Goal: Communication & Community: Participate in discussion

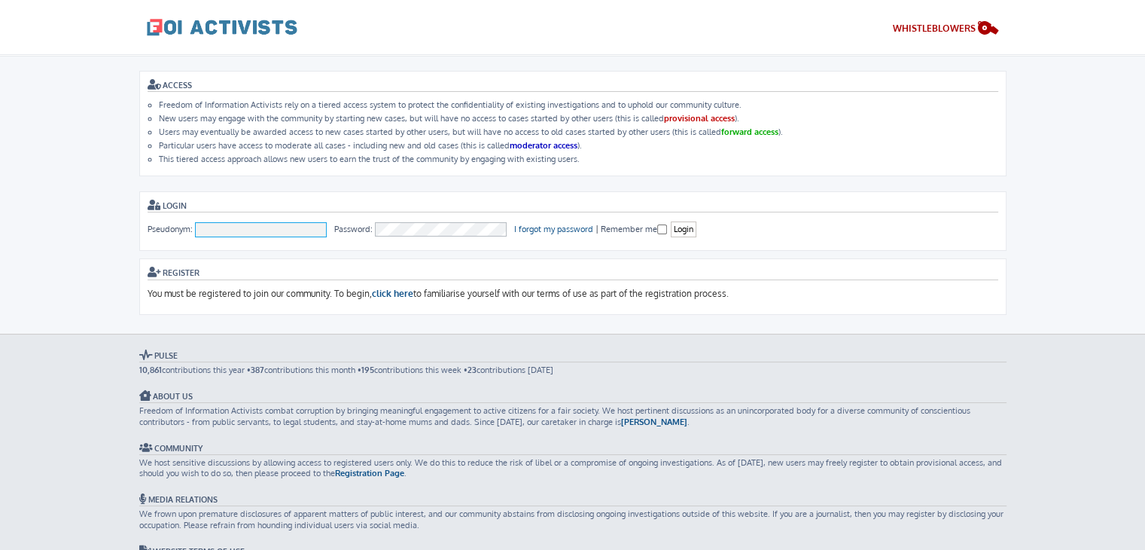
click at [274, 228] on input "Pseudonym:" at bounding box center [261, 229] width 133 height 15
type input "To [PERSON_NAME]"
click at [687, 230] on input "Login" at bounding box center [684, 229] width 26 height 16
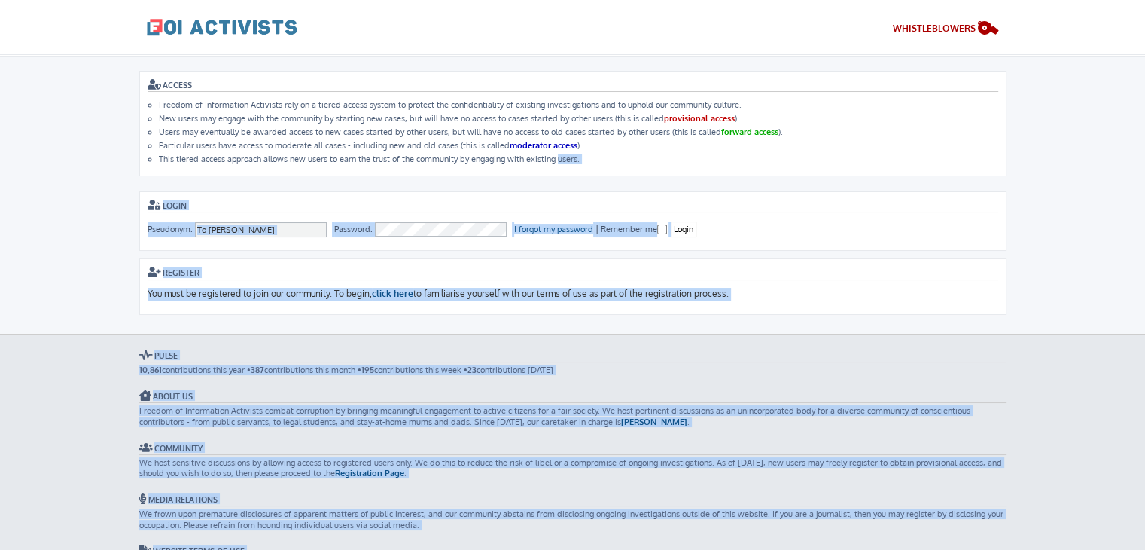
scroll to position [55, 0]
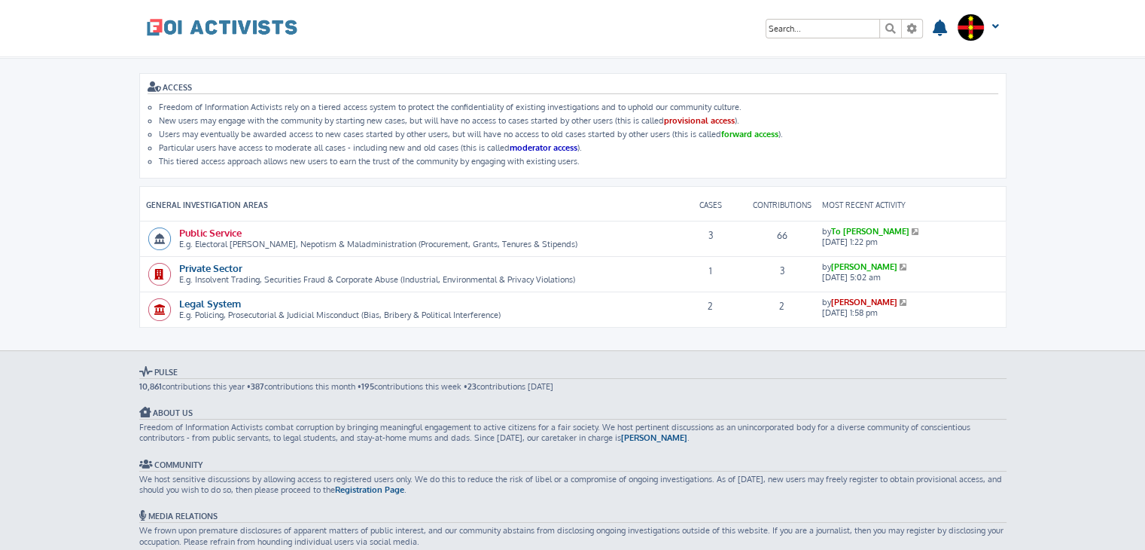
click at [233, 232] on link "Public Service" at bounding box center [210, 232] width 62 height 13
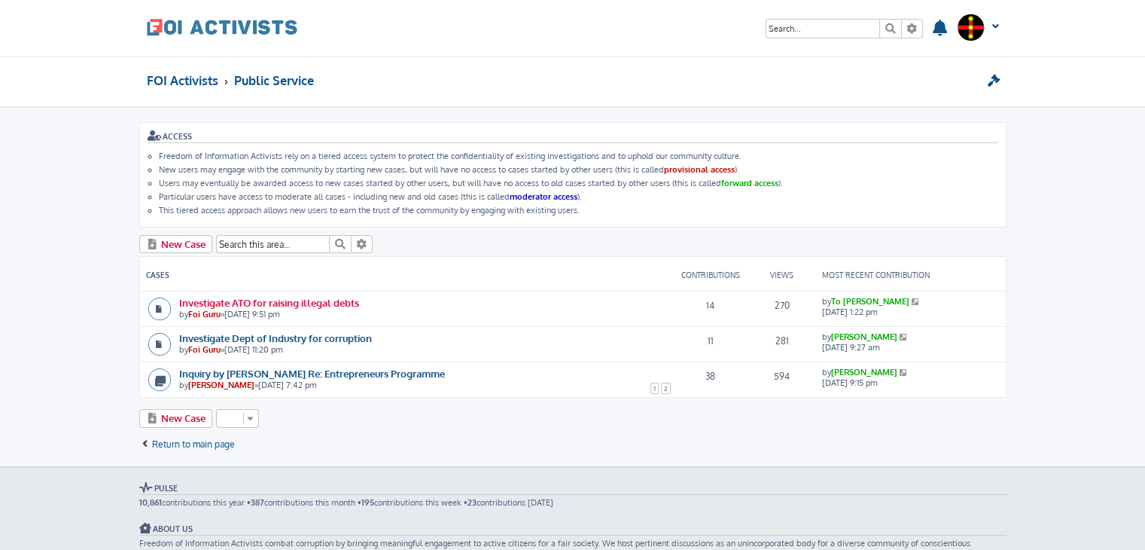
click at [346, 299] on link "Investigate ATO for raising illegal debts" at bounding box center [269, 302] width 180 height 13
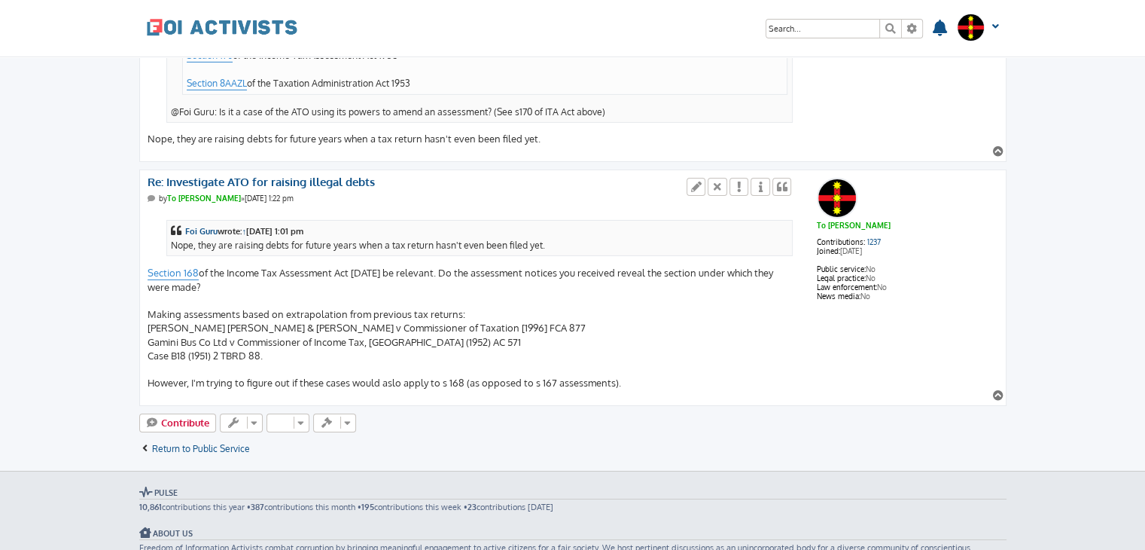
scroll to position [5059, 0]
click at [696, 182] on icon at bounding box center [697, 187] width 14 height 11
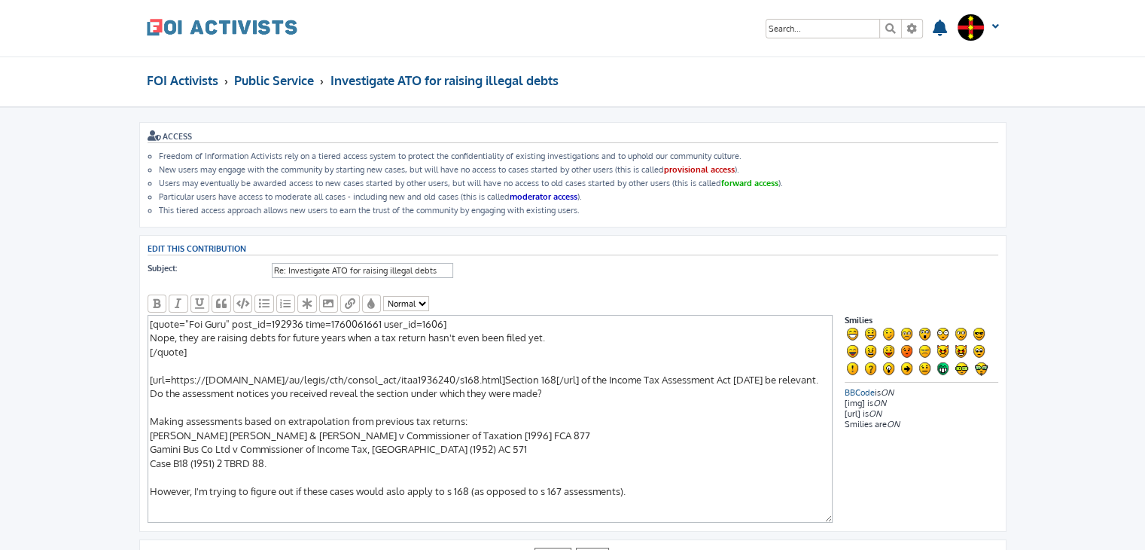
scroll to position [62, 0]
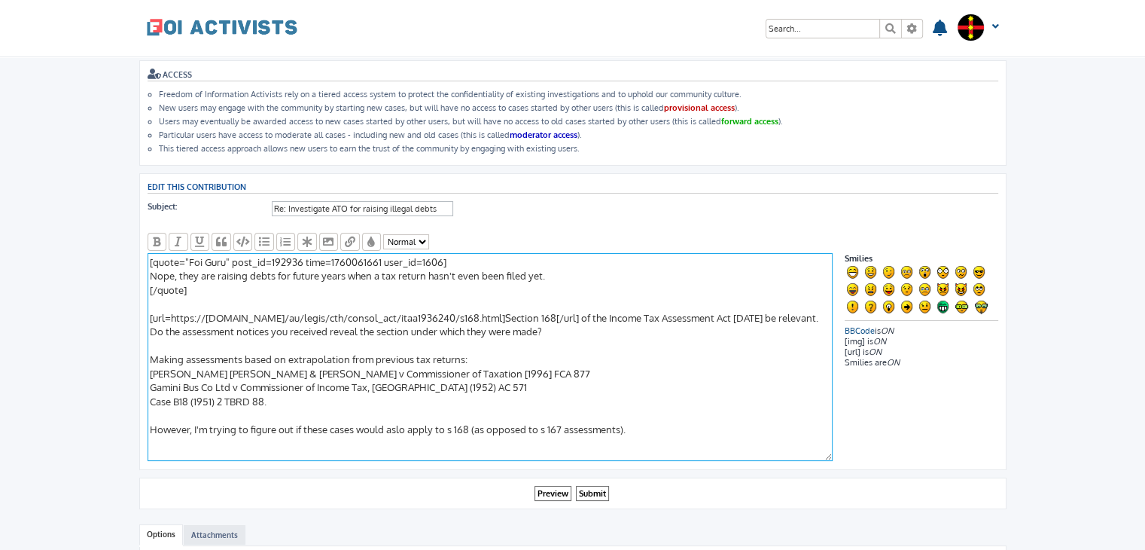
click at [643, 430] on textarea "[quote="Foi Guru" post_id=192936 time=1760061661 user_id=1606] Nope, they are r…" at bounding box center [490, 357] width 685 height 208
click at [218, 423] on textarea "[quote="Foi Guru" post_id=192936 time=1760061661 user_id=1606] Nope, they are r…" at bounding box center [490, 357] width 685 height 208
click at [334, 422] on textarea "[quote="Foi Guru" post_id=192936 time=1760061661 user_id=1606] Nope, they are r…" at bounding box center [490, 357] width 685 height 208
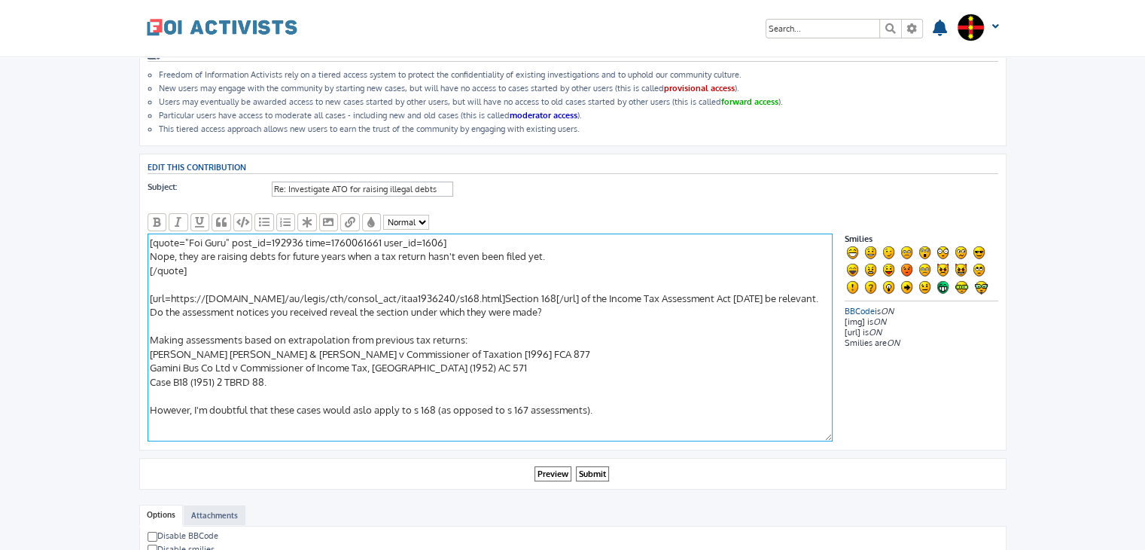
click at [362, 406] on textarea "[quote="Foi Guru" post_id=192936 time=1760061661 user_id=1606] Nope, they are r…" at bounding box center [490, 337] width 685 height 208
click at [595, 406] on textarea "[quote="Foi Guru" post_id=192936 time=1760061661 user_id=1606] Nope, they are r…" at bounding box center [490, 337] width 685 height 208
paste textarea "in his or her judgment"
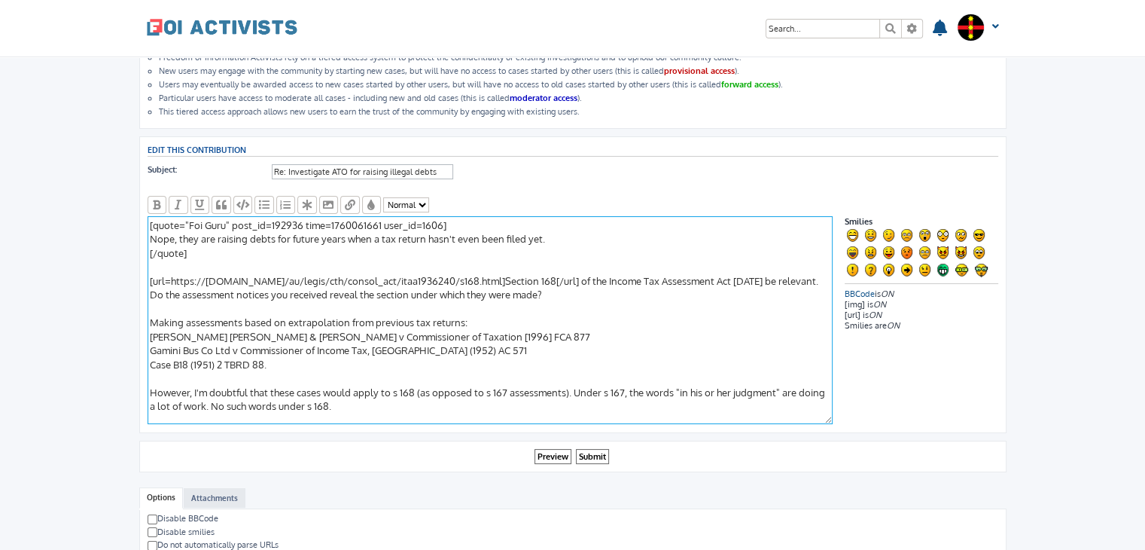
scroll to position [114, 0]
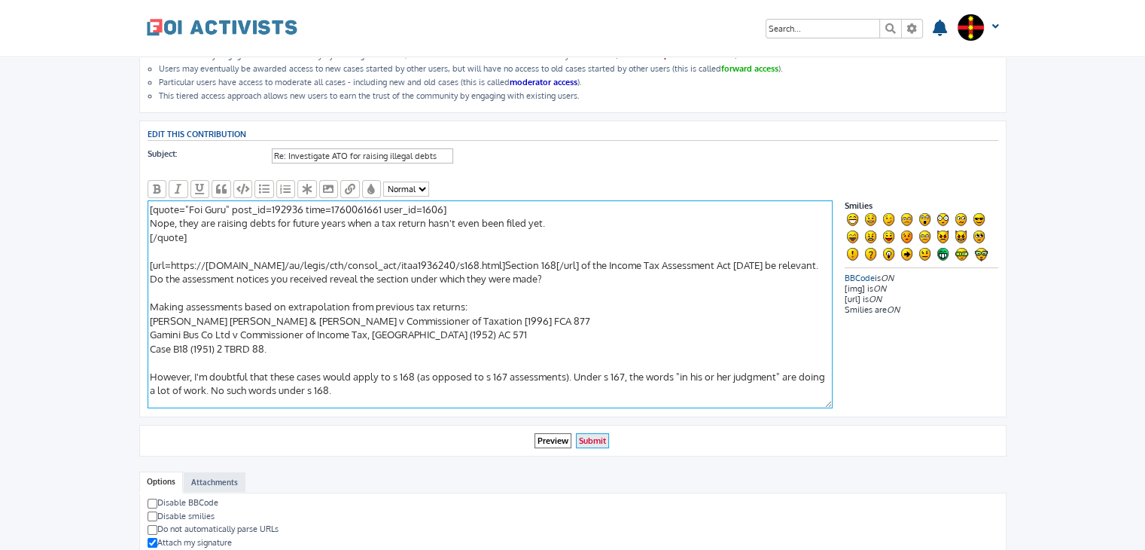
type textarea "[quote="Foi Guru" post_id=192936 time=1760061661 user_id=1606] Nope, they are r…"
click at [604, 433] on input "Submit" at bounding box center [592, 441] width 33 height 16
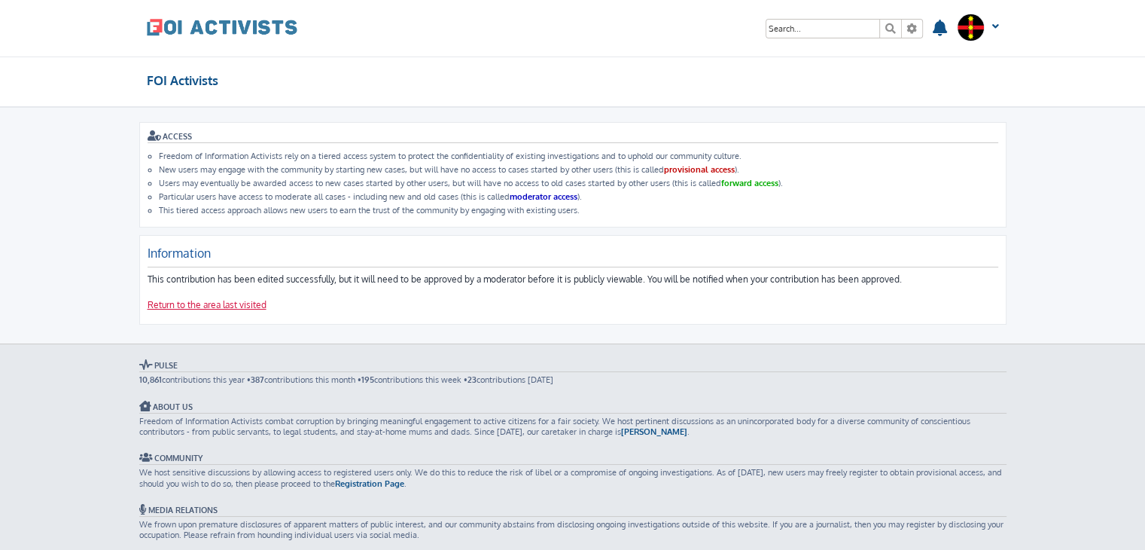
click at [226, 300] on link "Return to the area last visited" at bounding box center [207, 305] width 119 height 13
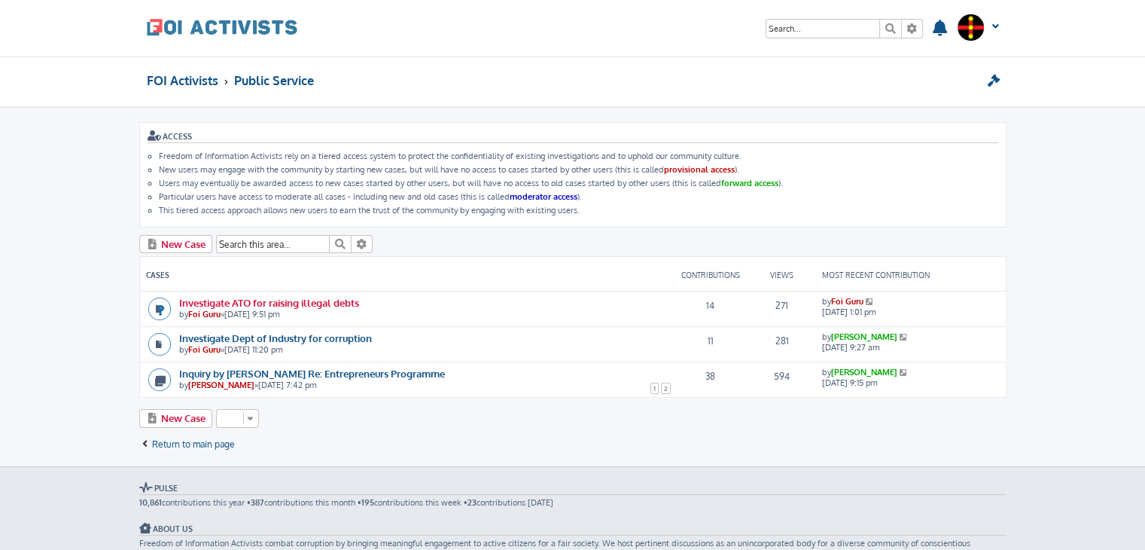
click at [264, 296] on link "Investigate ATO for raising illegal debts" at bounding box center [269, 302] width 180 height 13
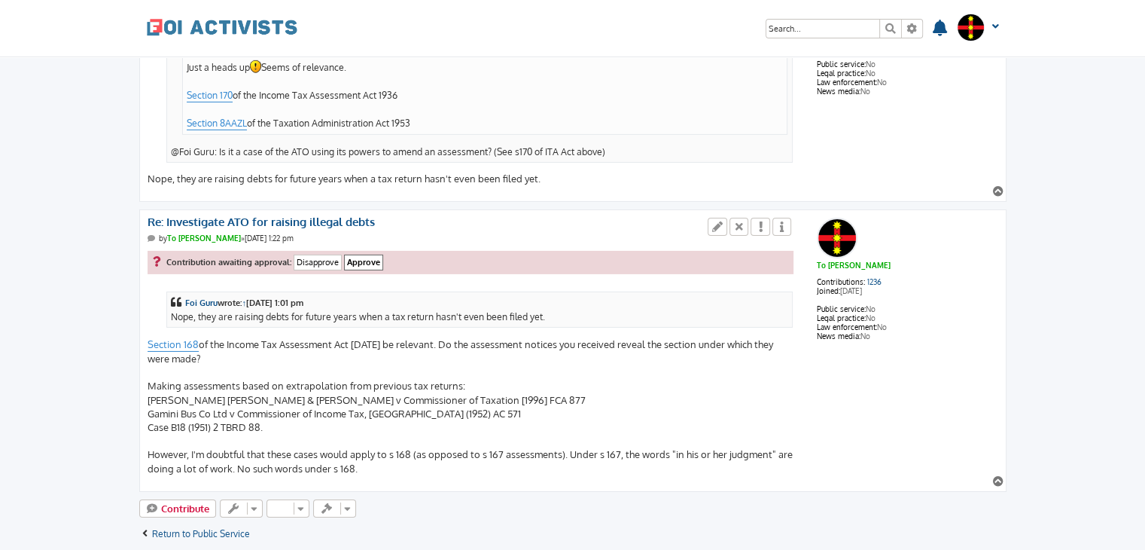
scroll to position [5017, 0]
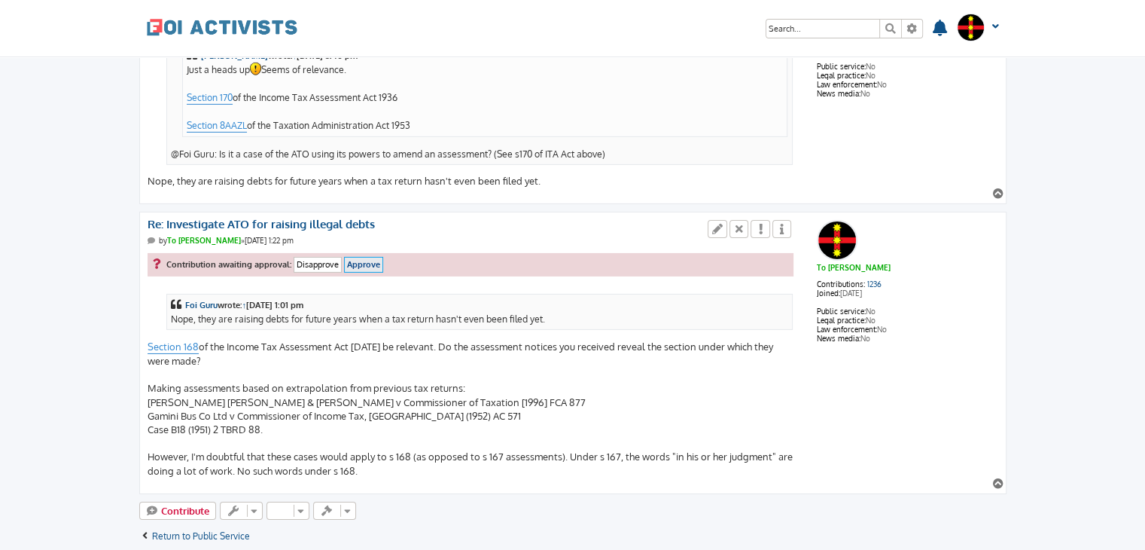
click at [358, 257] on input "Approve" at bounding box center [363, 265] width 39 height 16
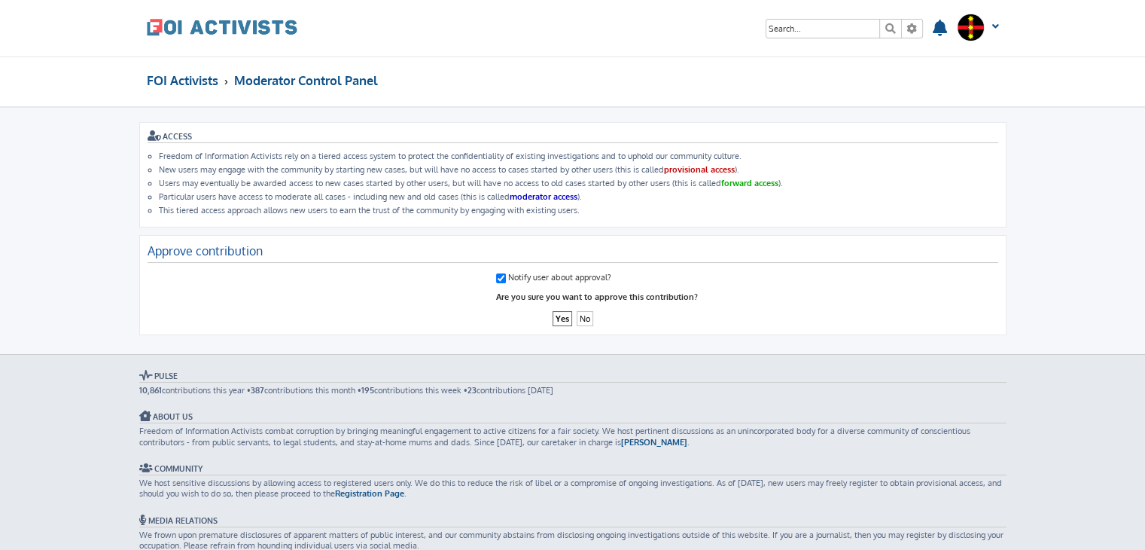
click at [502, 273] on input "Notify user about approval?" at bounding box center [501, 278] width 10 height 10
checkbox input "false"
click at [565, 314] on input "Yes" at bounding box center [563, 319] width 20 height 16
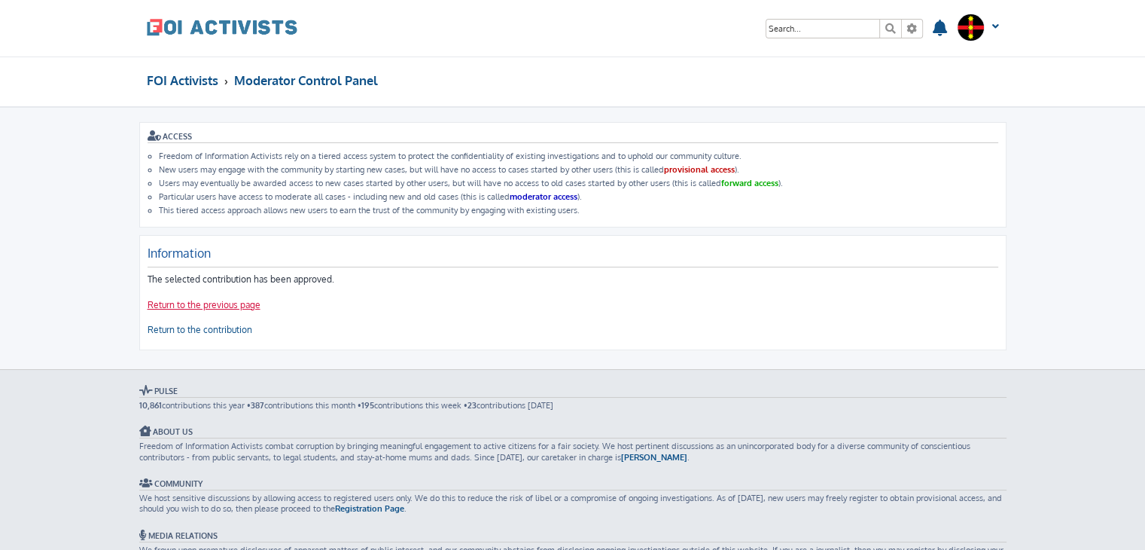
click at [213, 300] on link "Return to the previous page" at bounding box center [204, 305] width 113 height 13
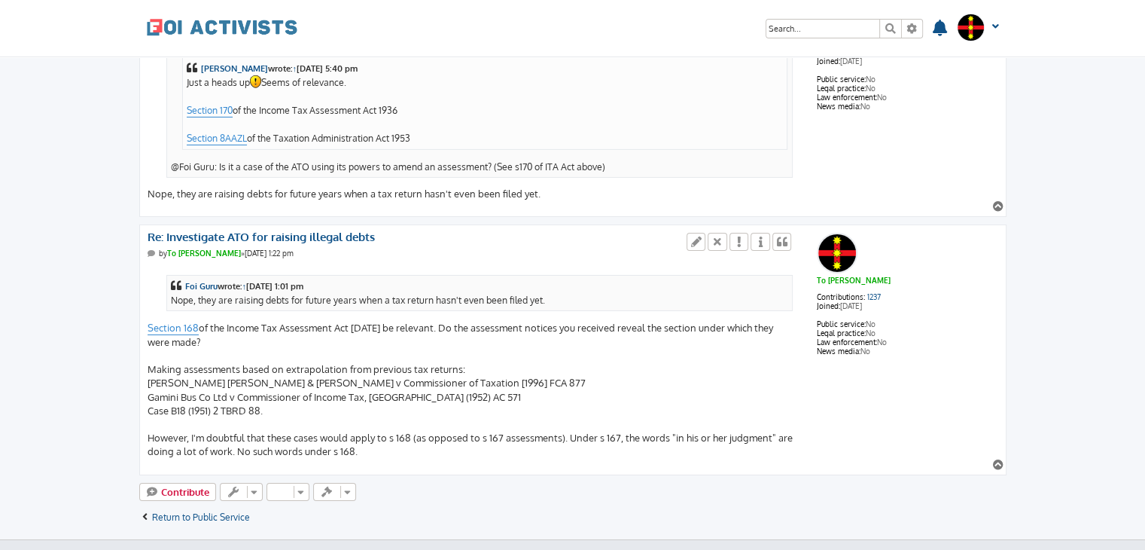
scroll to position [5003, 0]
click at [242, 421] on div "Foi Guru wrote: ↑ [DATE] 1:01 pm Nope, they are raising debts for future years …" at bounding box center [471, 363] width 647 height 193
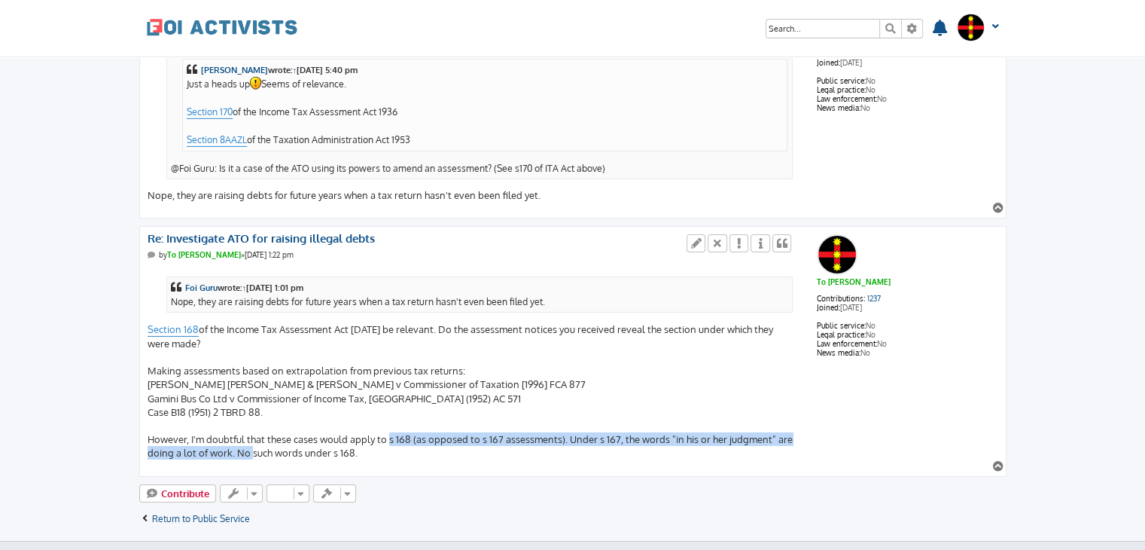
drag, startPoint x: 242, startPoint y: 421, endPoint x: 385, endPoint y: 413, distance: 143.2
click at [385, 413] on div "Foi Guru wrote: ↑ [DATE] 1:01 pm Nope, they are raising debts for future years …" at bounding box center [471, 363] width 647 height 193
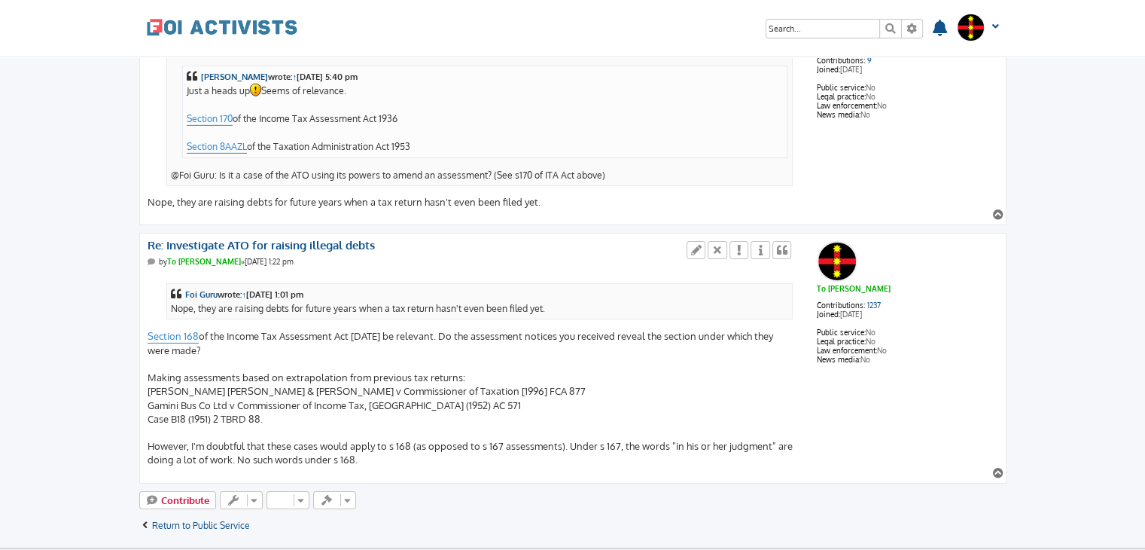
click at [538, 374] on div "Foi Guru wrote: ↑ [DATE] 1:01 pm Nope, they are raising debts for future years …" at bounding box center [471, 370] width 647 height 193
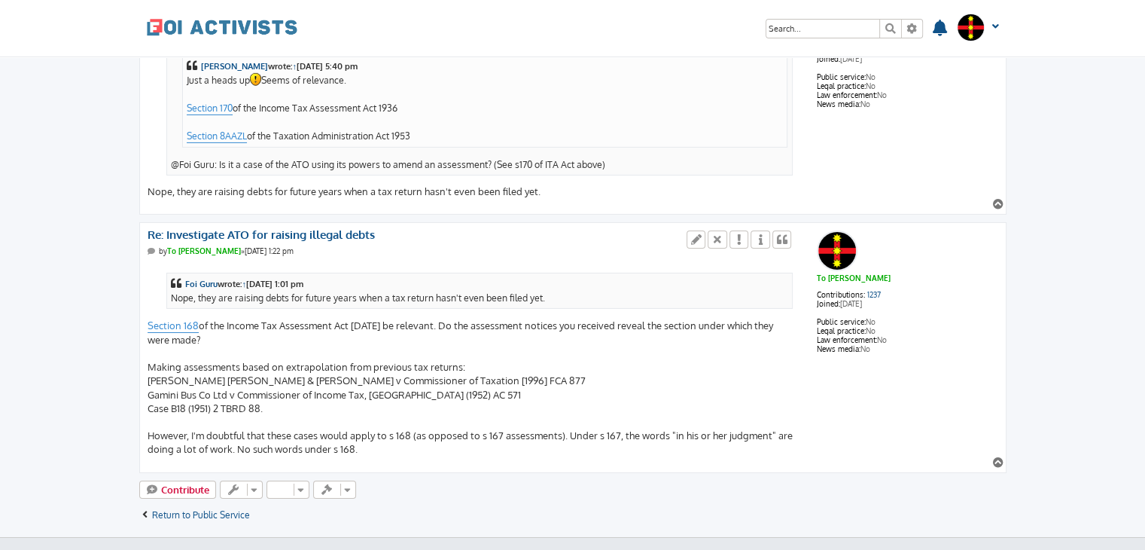
scroll to position [4986, 0]
